Goal: Task Accomplishment & Management: Manage account settings

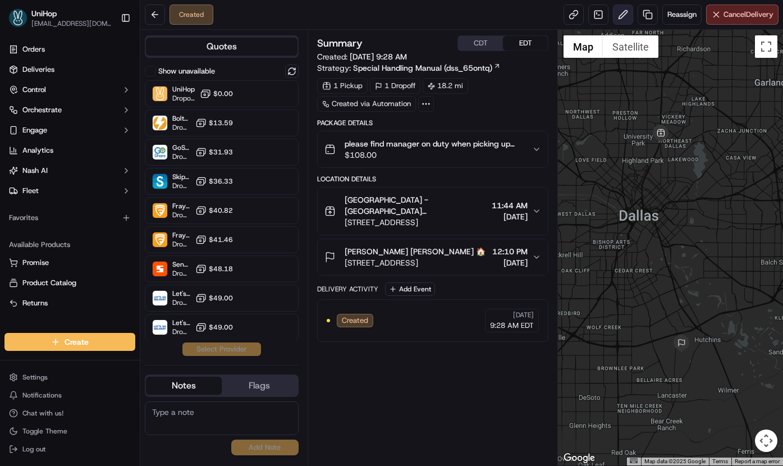
click at [621, 16] on button at bounding box center [623, 14] width 20 height 20
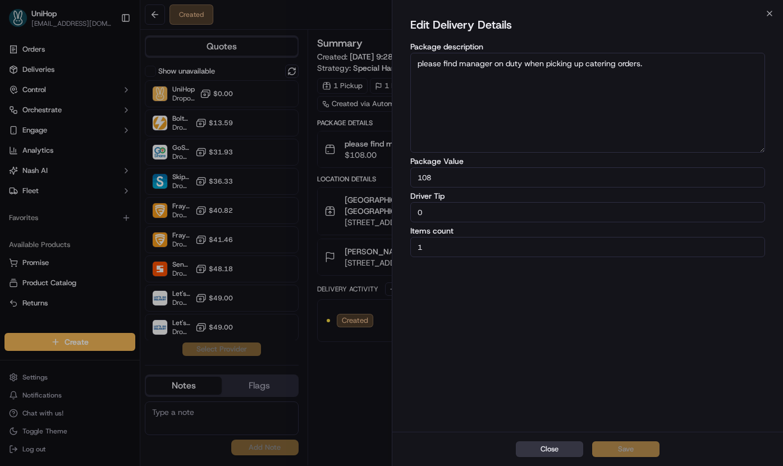
click at [549, 445] on button "Close" at bounding box center [549, 449] width 67 height 16
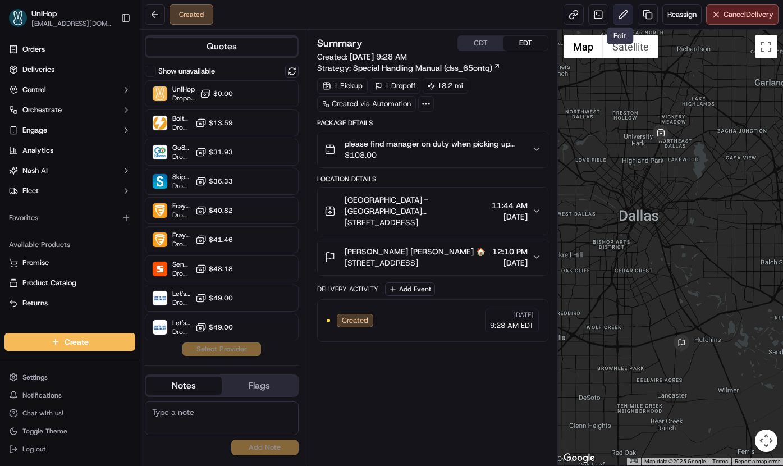
click at [624, 17] on button at bounding box center [623, 14] width 20 height 20
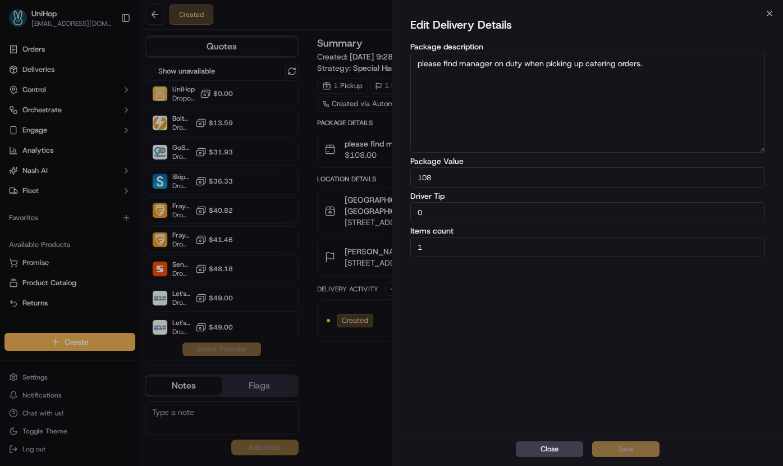
drag, startPoint x: 468, startPoint y: 221, endPoint x: 382, endPoint y: 217, distance: 86.0
click at [382, 217] on body "UniHop [EMAIL_ADDRESS][DOMAIN_NAME] Toggle Sidebar Orders Deliveries Control Or…" at bounding box center [391, 233] width 783 height 466
drag, startPoint x: 422, startPoint y: 215, endPoint x: 411, endPoint y: 214, distance: 10.1
click at [411, 214] on input "0" at bounding box center [587, 212] width 355 height 20
type input "5"
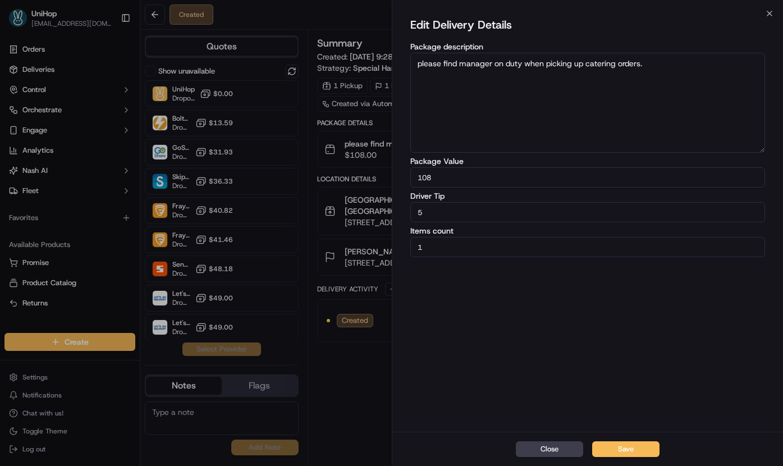
click at [620, 454] on button "Save" at bounding box center [625, 449] width 67 height 16
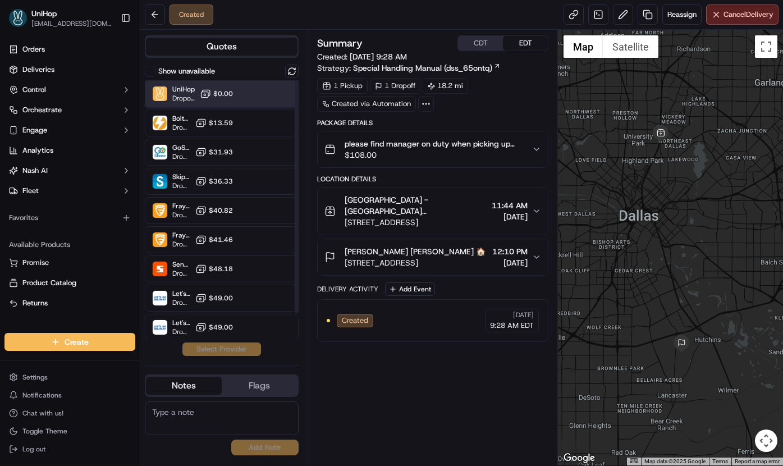
click at [235, 91] on div "UniHop Dropoff ETA - $0.00" at bounding box center [222, 93] width 154 height 27
click at [213, 353] on button "Assign Provider" at bounding box center [222, 348] width 80 height 13
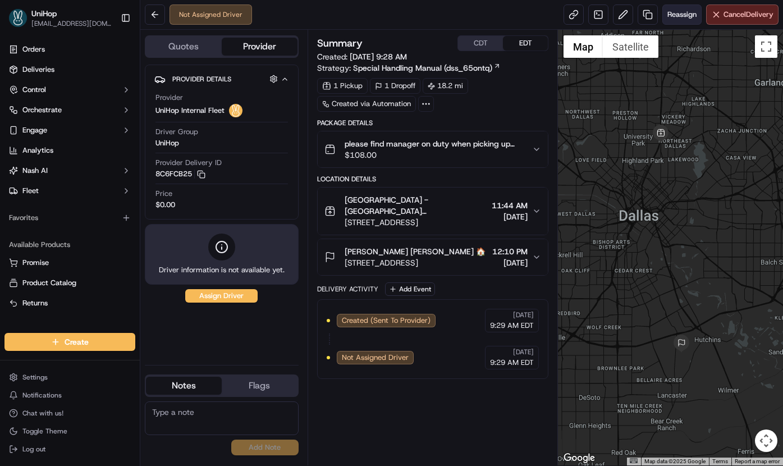
click at [669, 18] on span "Reassign" at bounding box center [681, 15] width 29 height 10
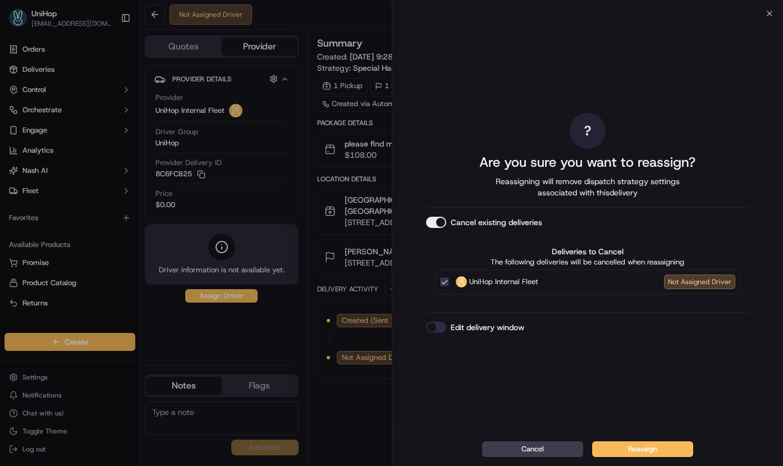
click at [434, 223] on button "Cancel existing deliveries" at bounding box center [436, 222] width 20 height 11
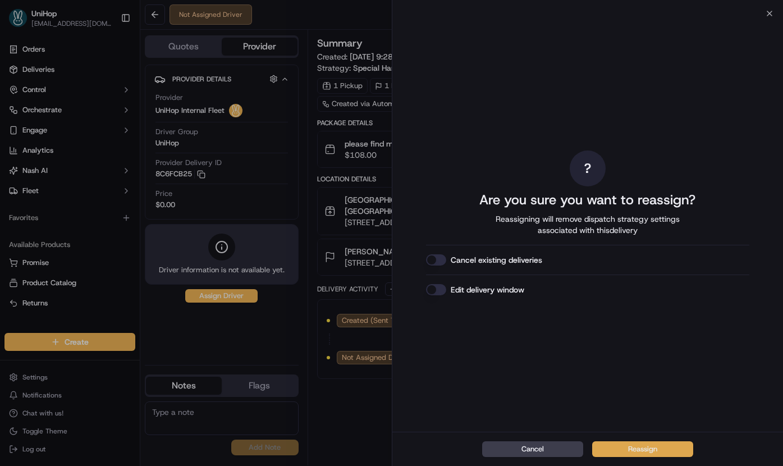
click at [674, 451] on button "Reassign" at bounding box center [642, 449] width 101 height 16
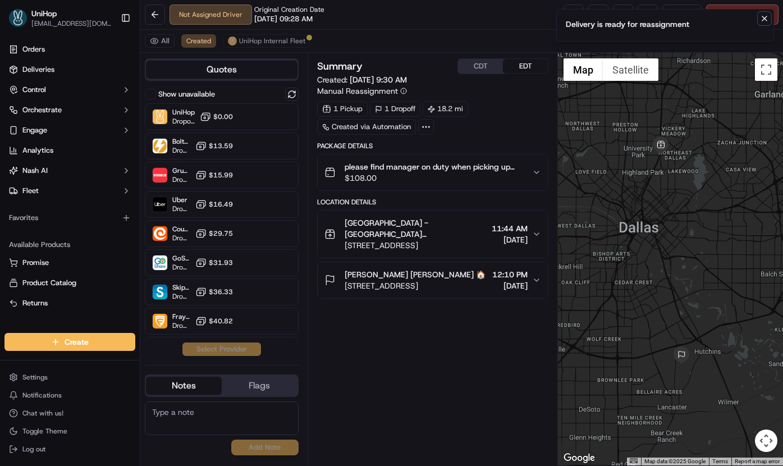
click at [763, 21] on icon "Notifications (F8)" at bounding box center [764, 18] width 9 height 9
click at [613, 8] on button at bounding box center [623, 14] width 20 height 20
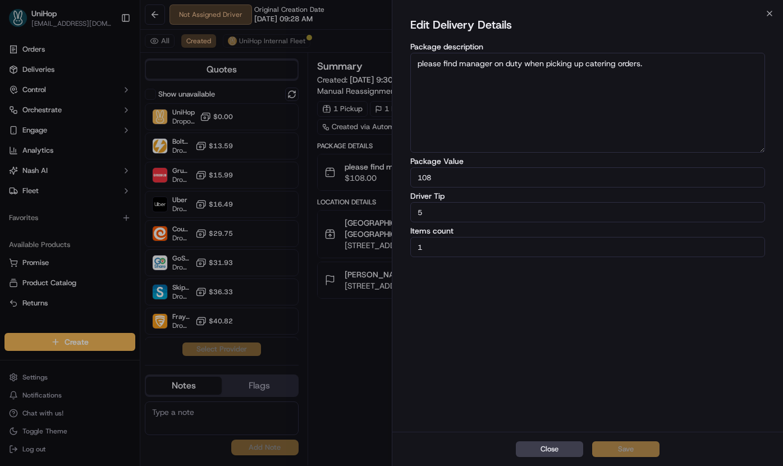
drag, startPoint x: 459, startPoint y: 218, endPoint x: 368, endPoint y: 219, distance: 91.0
click at [368, 219] on body "UniHop [EMAIL_ADDRESS][DOMAIN_NAME] Toggle Sidebar Orders Deliveries Control Or…" at bounding box center [391, 233] width 783 height 466
drag, startPoint x: 431, startPoint y: 211, endPoint x: 392, endPoint y: 207, distance: 38.9
click at [392, 207] on div "Edit Delivery Details Package description please find manager on duty when pick…" at bounding box center [587, 222] width 391 height 418
type input "11.16"
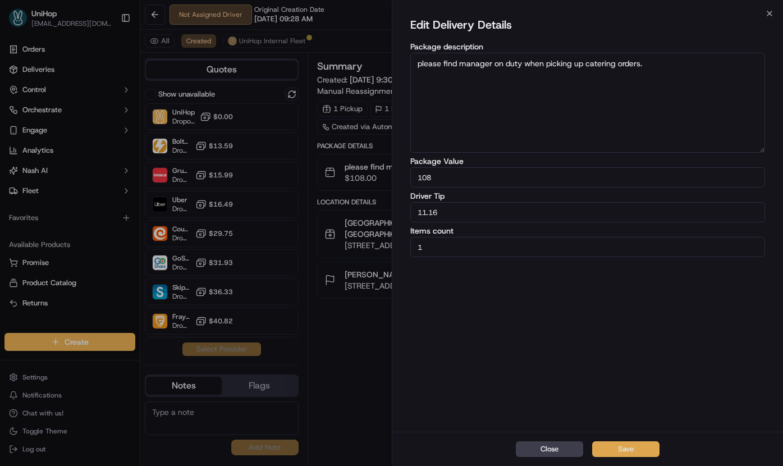
click at [633, 454] on button "Save" at bounding box center [625, 449] width 67 height 16
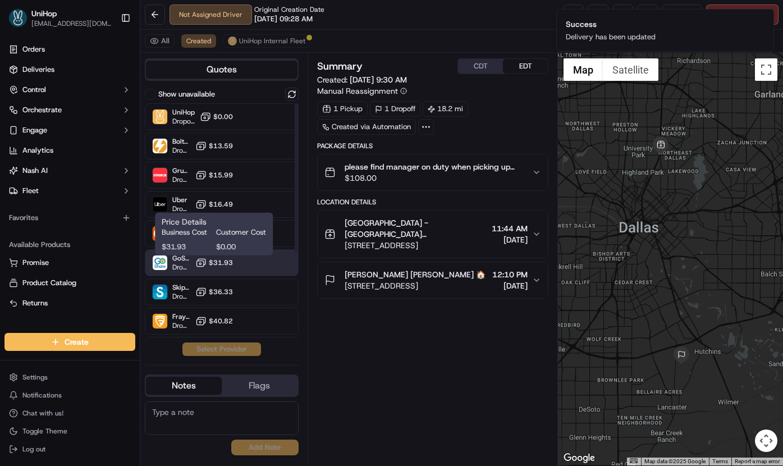
click at [205, 268] on icon at bounding box center [200, 262] width 11 height 11
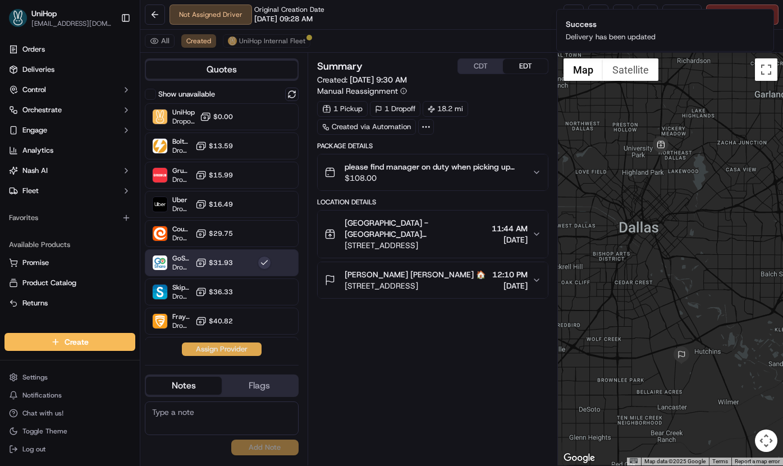
click at [208, 351] on button "Assign Provider" at bounding box center [222, 348] width 80 height 13
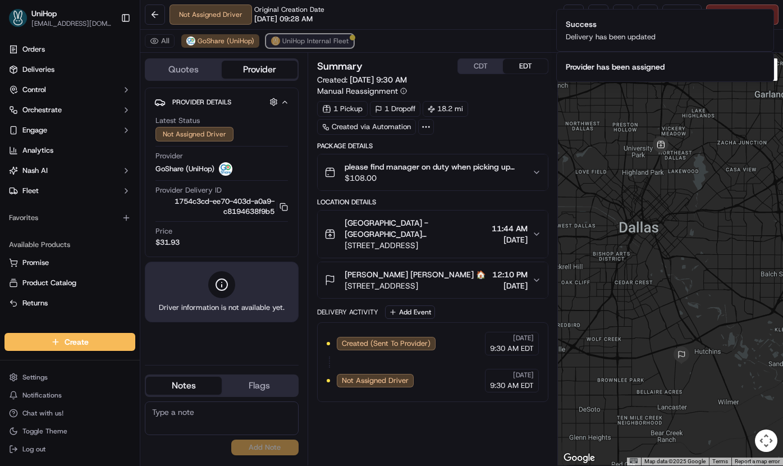
click at [288, 44] on span "UniHop Internal Fleet" at bounding box center [315, 40] width 66 height 9
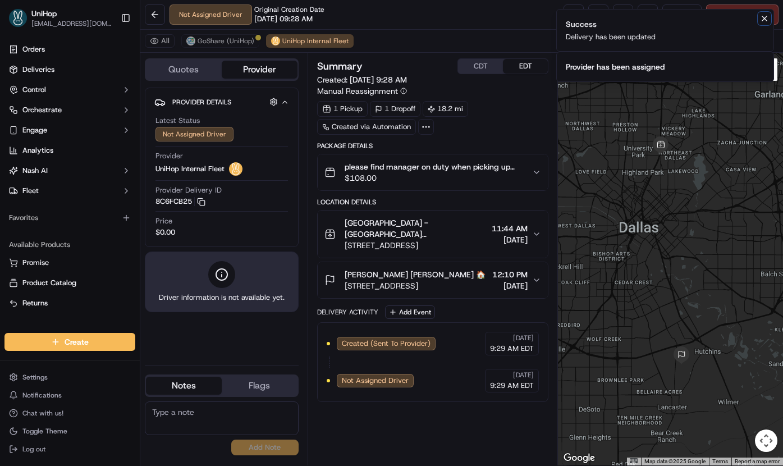
click at [762, 20] on icon "Notifications (F8)" at bounding box center [764, 18] width 9 height 9
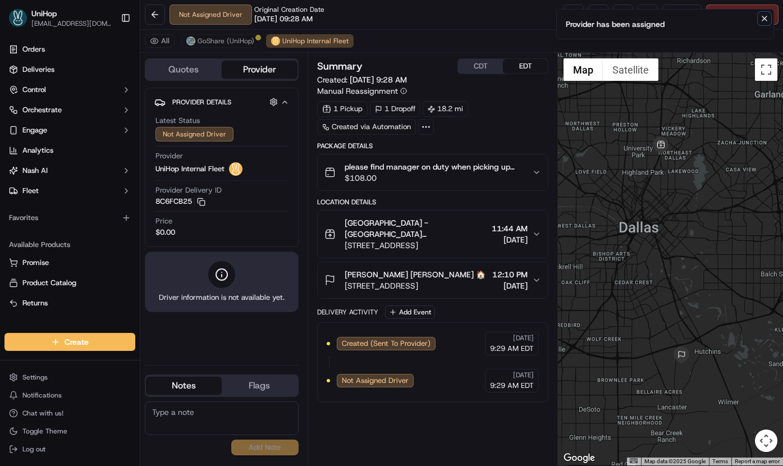
click at [767, 21] on icon "Notifications (F8)" at bounding box center [764, 18] width 9 height 9
click at [736, 17] on span "Cancel Delivery" at bounding box center [749, 15] width 50 height 10
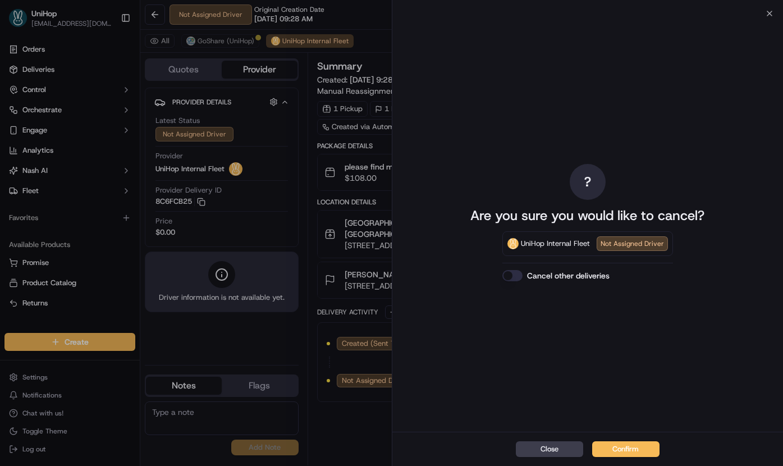
click at [625, 443] on button "Confirm" at bounding box center [625, 449] width 67 height 16
